Goal: Task Accomplishment & Management: Use online tool/utility

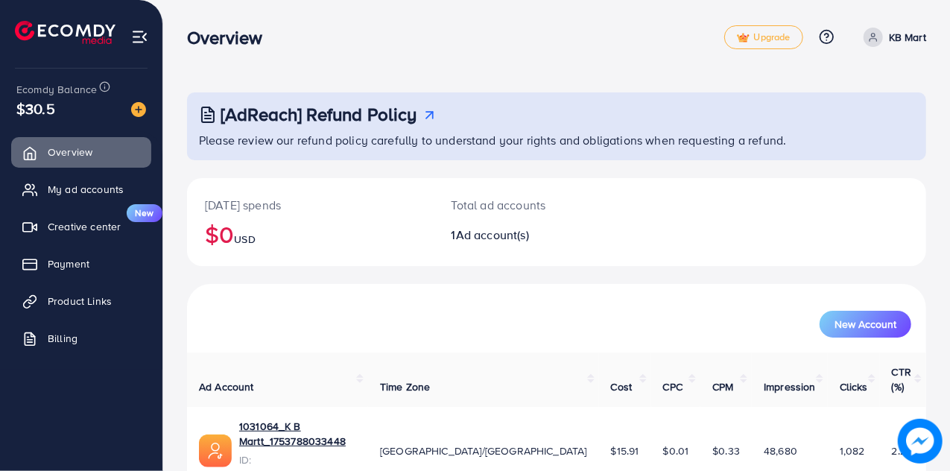
scroll to position [36, 0]
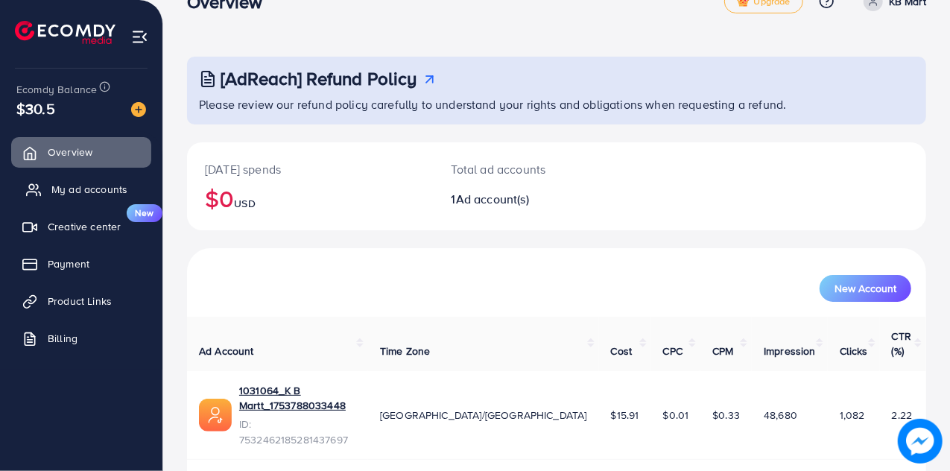
click at [100, 183] on span "My ad accounts" at bounding box center [89, 189] width 76 height 15
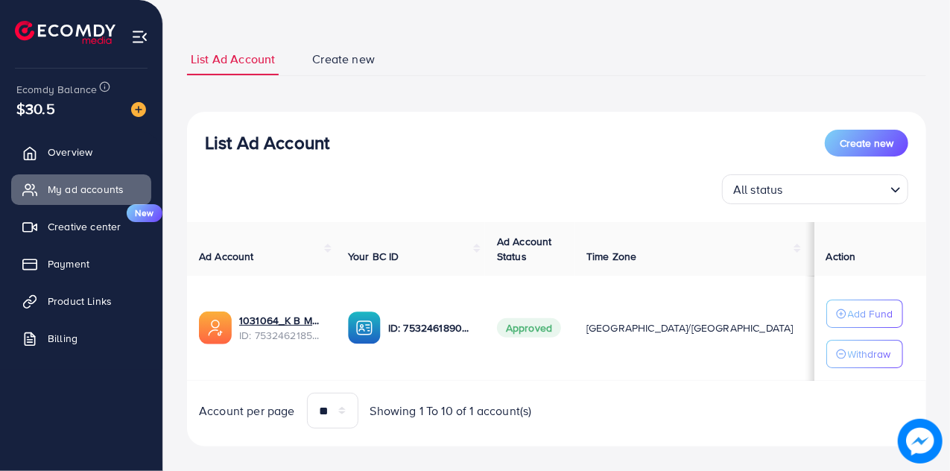
scroll to position [68, 0]
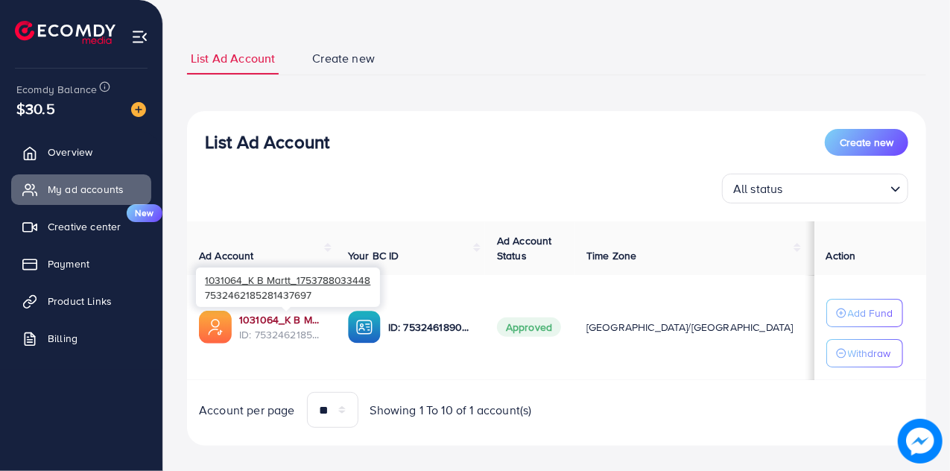
click at [279, 321] on link "1031064_K B Martt_1753788033448" at bounding box center [281, 319] width 85 height 15
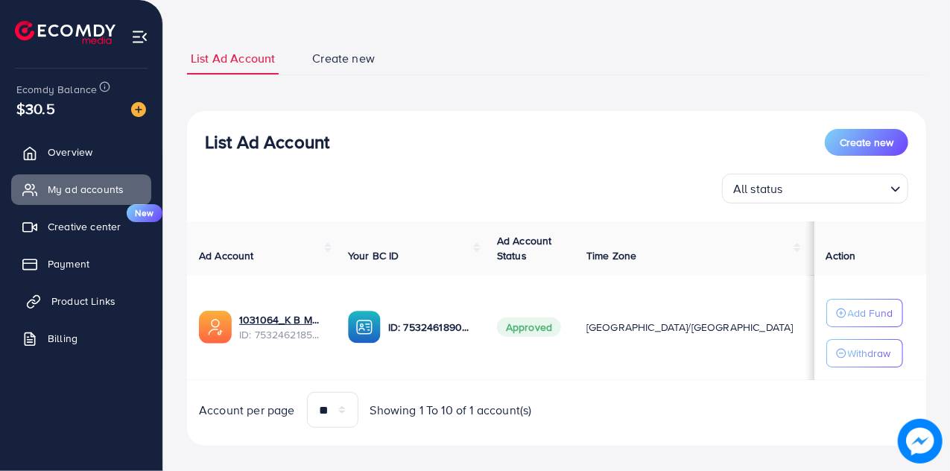
click at [70, 296] on span "Product Links" at bounding box center [83, 300] width 64 height 15
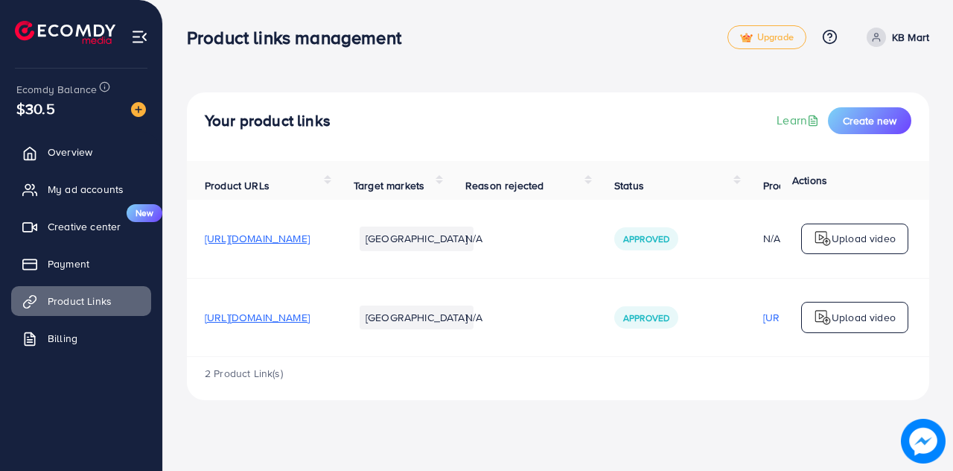
click at [832, 326] on p "Upload video" at bounding box center [864, 317] width 64 height 18
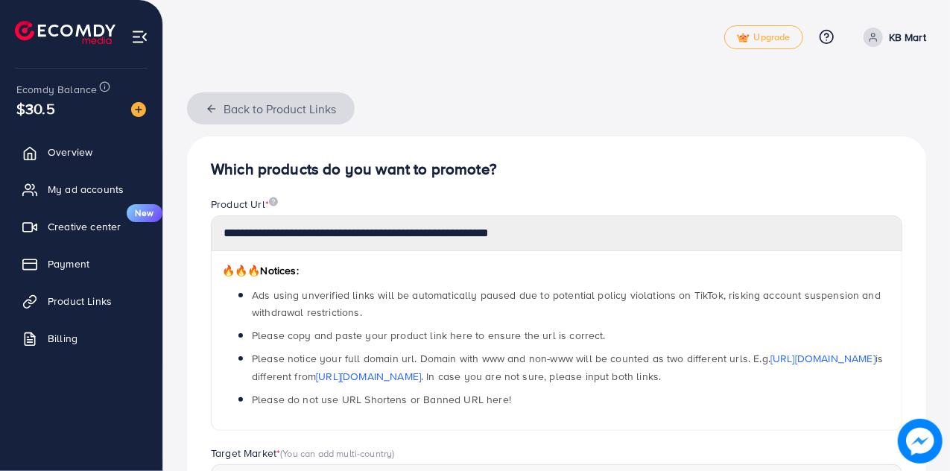
click at [211, 109] on line "button" at bounding box center [211, 109] width 7 height 0
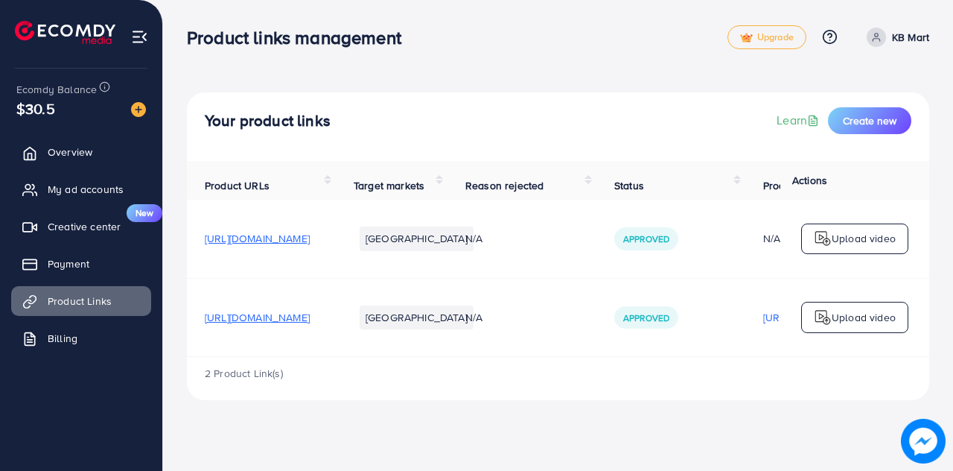
click at [834, 240] on p "Upload video" at bounding box center [864, 238] width 64 height 18
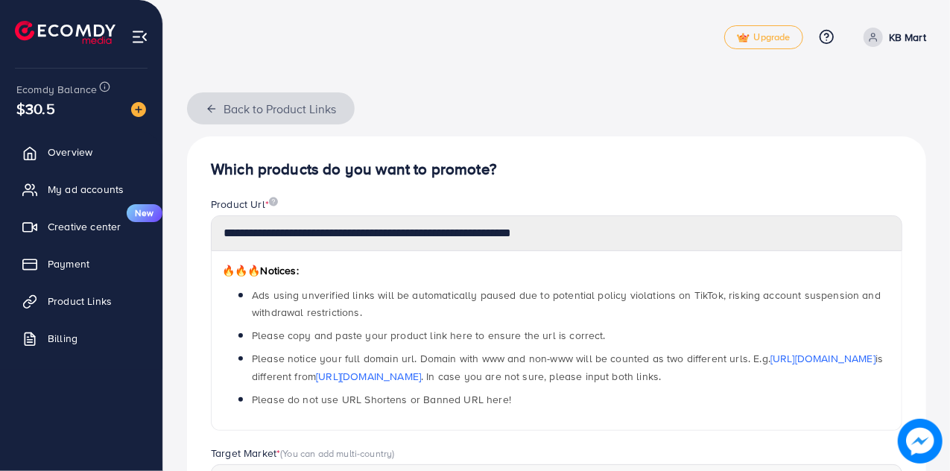
click at [207, 111] on icon "button" at bounding box center [212, 109] width 12 height 12
